Goal: Transaction & Acquisition: Purchase product/service

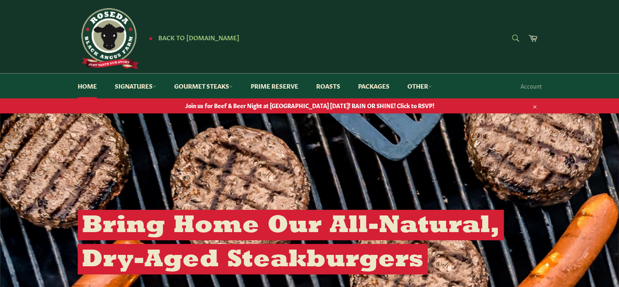
click at [517, 37] on form "Search Search" at bounding box center [515, 39] width 18 height 18
type input "b"
type input "marrow bones"
click at [506, 30] on button "Search" at bounding box center [515, 38] width 18 height 17
